Goal: Task Accomplishment & Management: Use online tool/utility

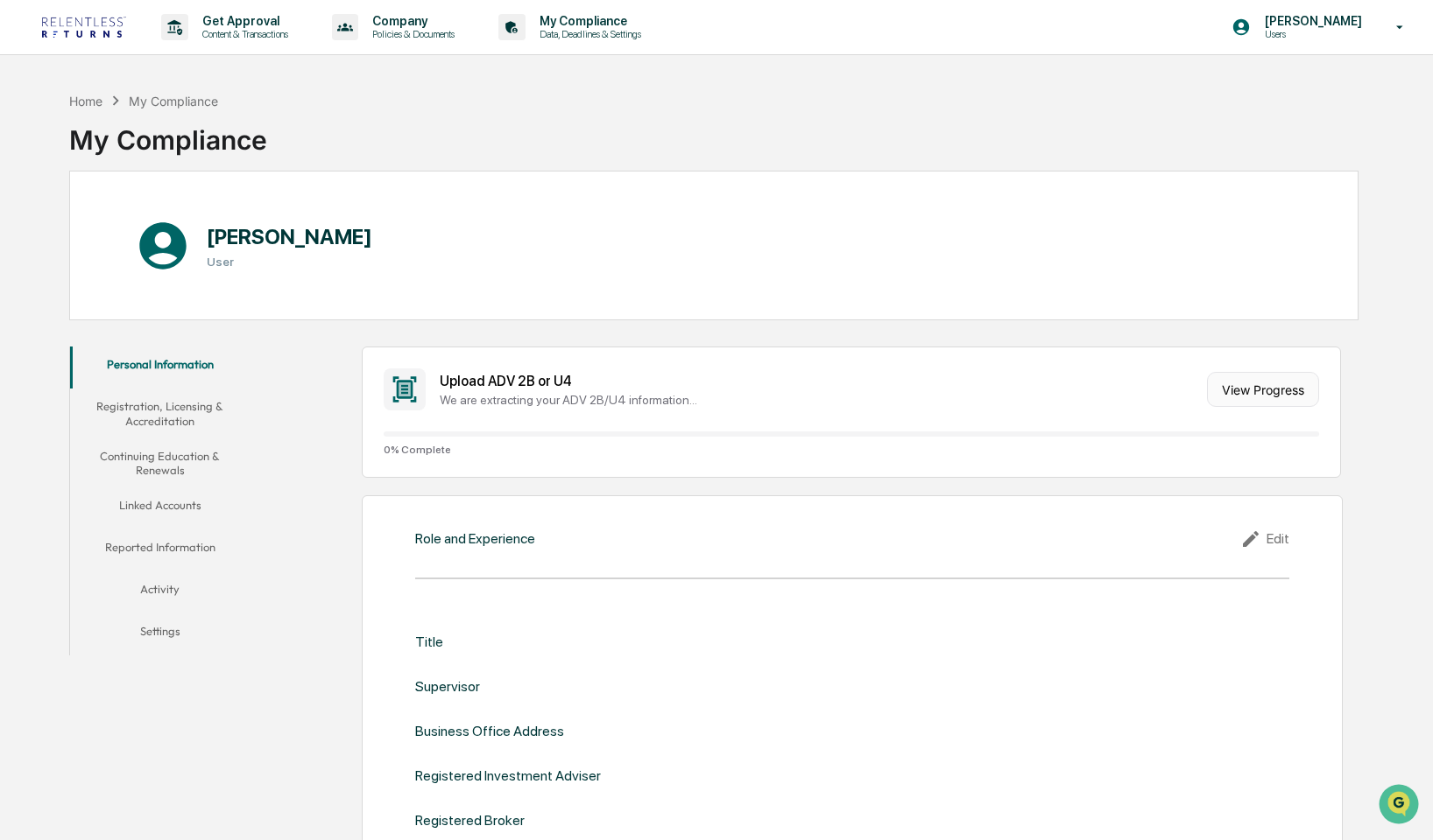
click at [1259, 389] on button "View Progress" at bounding box center [1263, 389] width 112 height 35
drag, startPoint x: 447, startPoint y: 449, endPoint x: 386, endPoint y: 447, distance: 61.0
click at [386, 447] on span "0 % Complete" at bounding box center [851, 450] width 936 height 13
drag, startPoint x: 386, startPoint y: 447, endPoint x: 442, endPoint y: 450, distance: 56.1
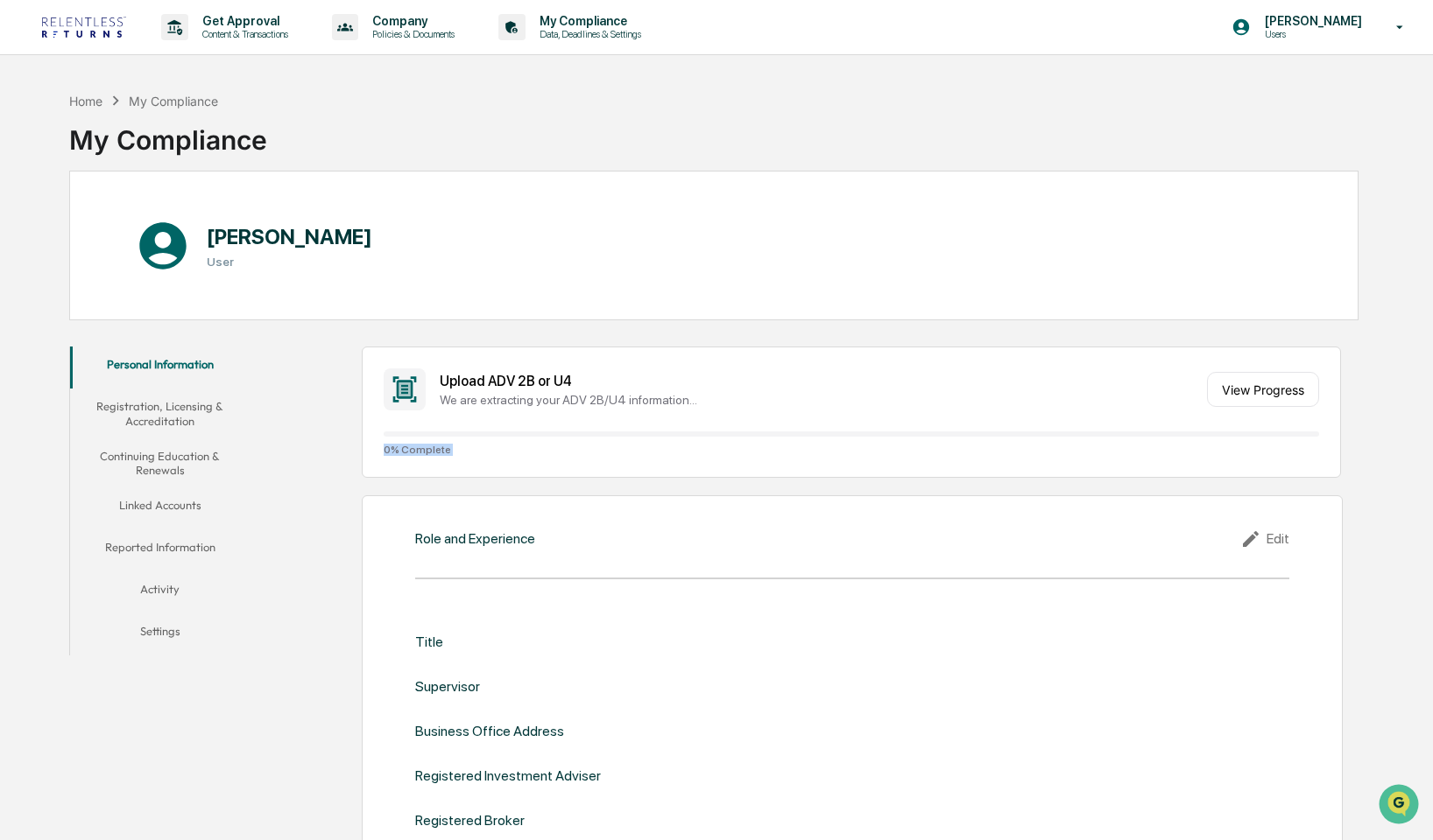
click at [442, 450] on span "0 % Complete" at bounding box center [851, 450] width 936 height 13
drag, startPoint x: 442, startPoint y: 450, endPoint x: 376, endPoint y: 445, distance: 66.2
click at [376, 445] on div "Upload ADV 2B or U4 We are extracting your ADV 2B/U4 information... View Progre…" at bounding box center [852, 412] width 980 height 131
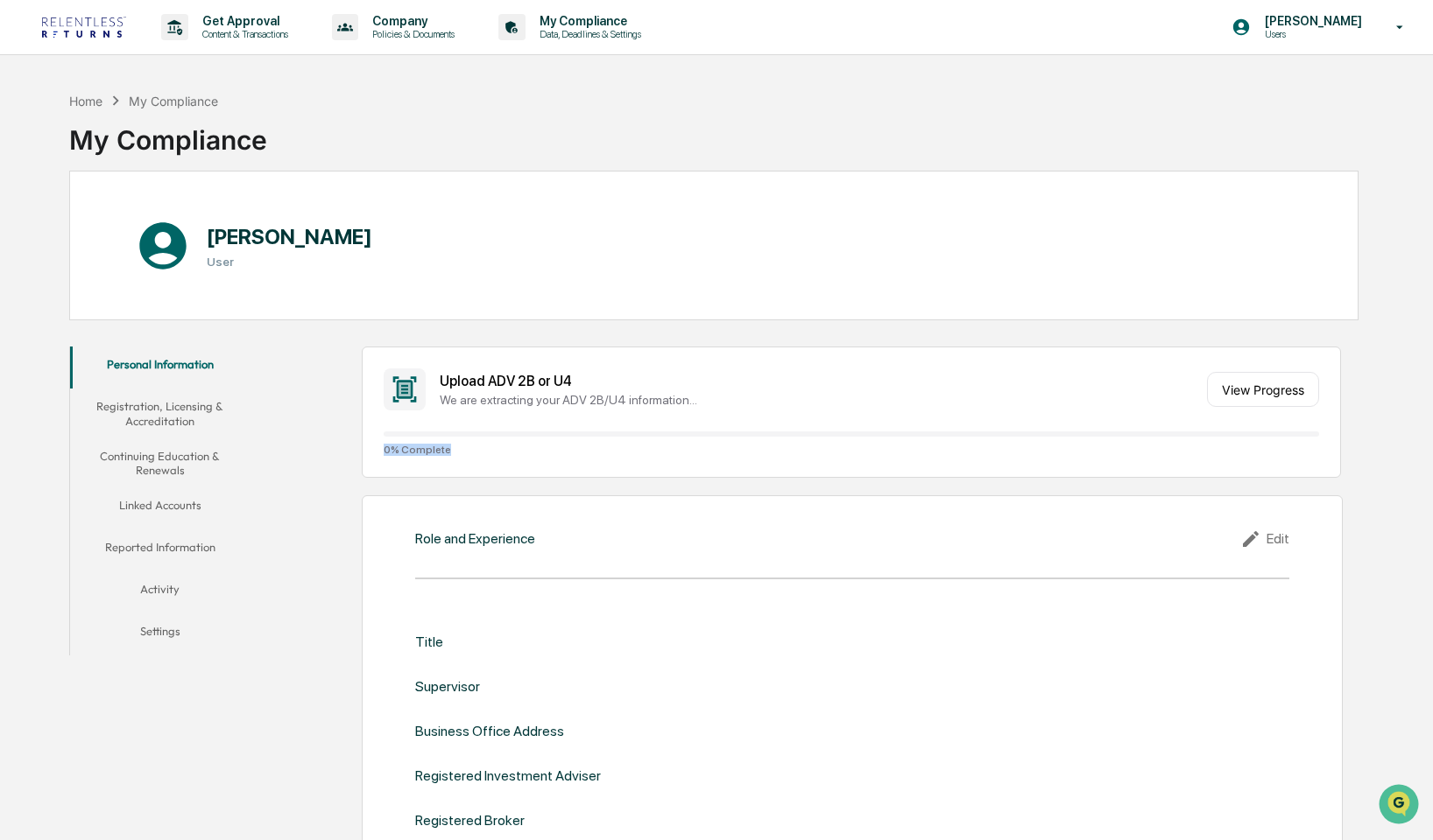
drag, startPoint x: 376, startPoint y: 445, endPoint x: 428, endPoint y: 448, distance: 52.1
click at [428, 448] on div "Upload ADV 2B or U4 We are extracting your ADV 2B/U4 information... View Progre…" at bounding box center [852, 412] width 980 height 131
click at [428, 448] on span "0 % Complete" at bounding box center [851, 450] width 936 height 13
drag, startPoint x: 428, startPoint y: 448, endPoint x: 409, endPoint y: 449, distance: 19.0
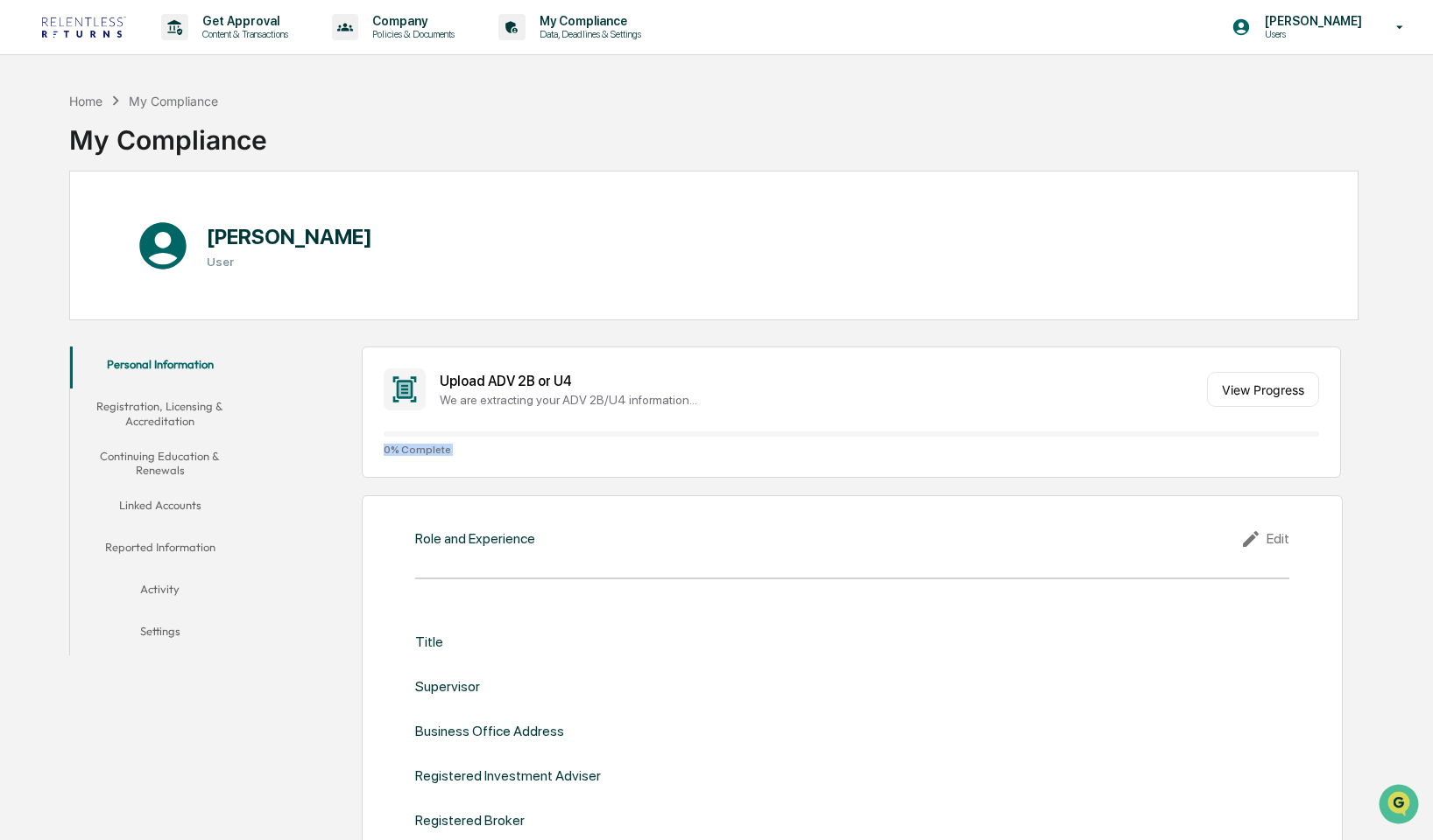
click at [409, 449] on span "0 % Complete" at bounding box center [851, 450] width 936 height 13
